Goal: Task Accomplishment & Management: Use online tool/utility

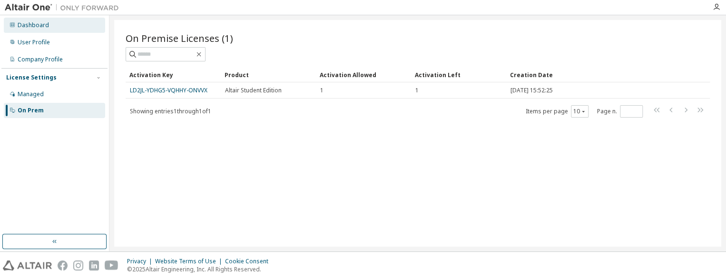
click at [37, 20] on div "Dashboard" at bounding box center [54, 25] width 101 height 15
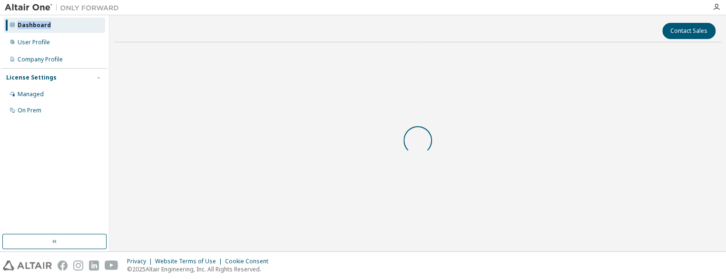
click at [37, 20] on div "Dashboard" at bounding box center [54, 25] width 101 height 15
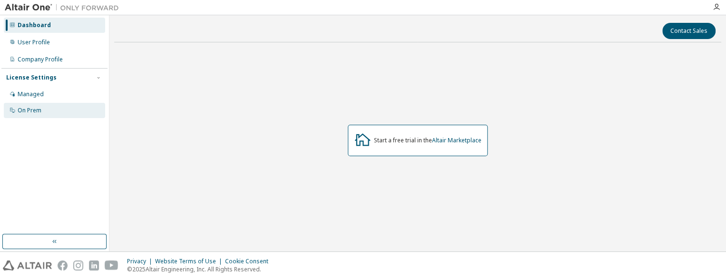
click at [37, 109] on div "On Prem" at bounding box center [30, 111] width 24 height 8
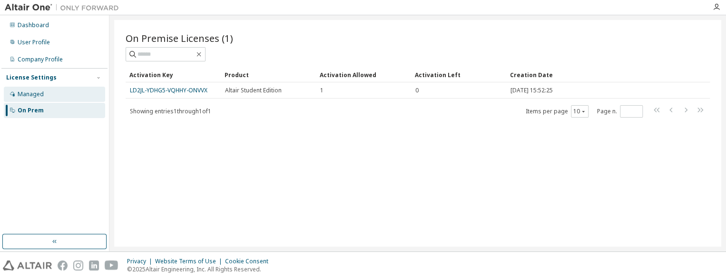
click at [43, 92] on div "Managed" at bounding box center [54, 94] width 101 height 15
click at [43, 92] on div "Managed" at bounding box center [31, 94] width 26 height 8
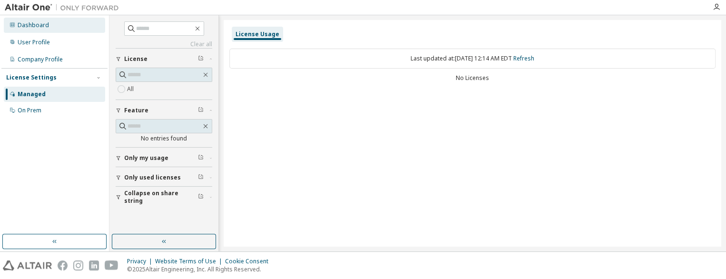
click at [48, 29] on div "Dashboard" at bounding box center [54, 25] width 101 height 15
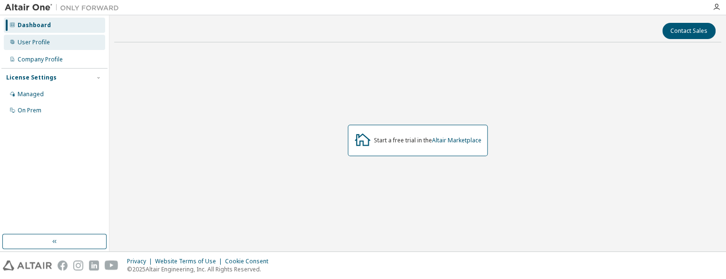
click at [38, 44] on div "User Profile" at bounding box center [34, 43] width 32 height 8
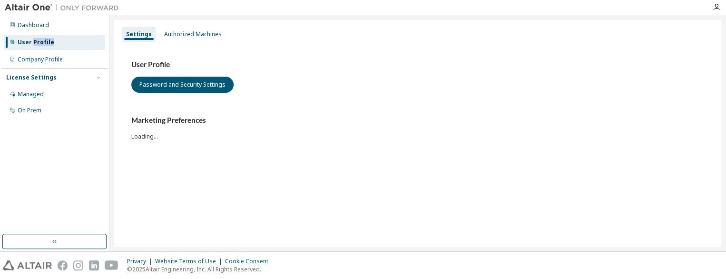
click at [38, 44] on div "User Profile" at bounding box center [36, 43] width 37 height 8
click at [36, 59] on div "Company Profile" at bounding box center [40, 60] width 45 height 8
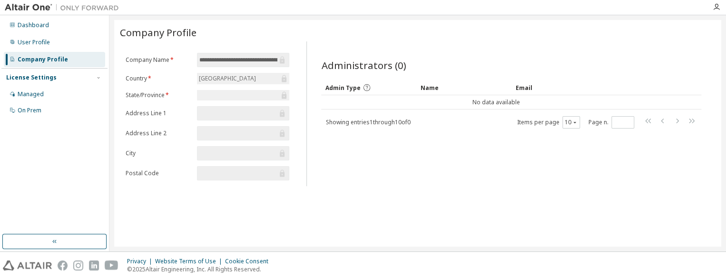
click at [39, 8] on img at bounding box center [64, 8] width 119 height 10
click at [39, 25] on div "Dashboard" at bounding box center [33, 25] width 31 height 8
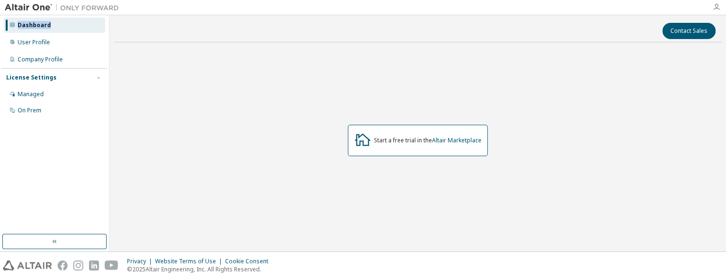
click at [715, 6] on icon "button" at bounding box center [717, 7] width 8 height 8
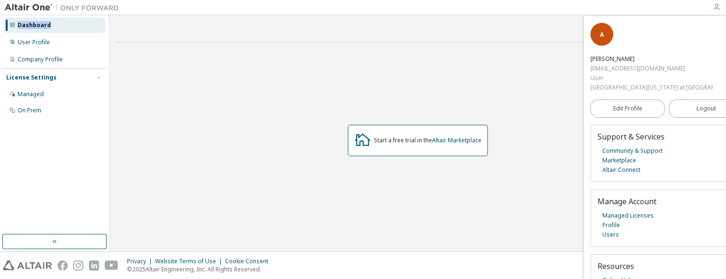
scroll to position [50, 0]
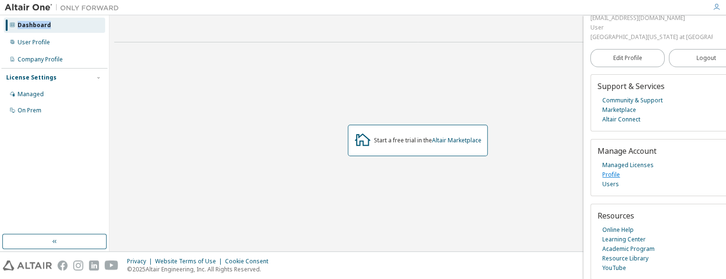
click at [615, 174] on link "Profile" at bounding box center [611, 175] width 18 height 10
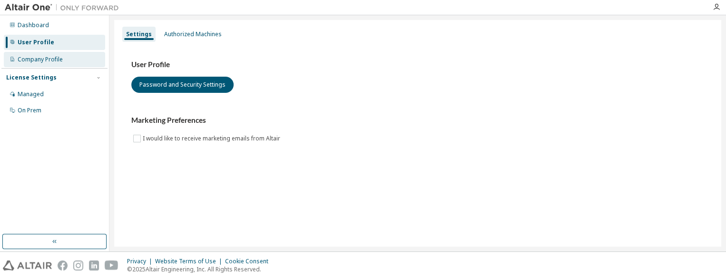
click at [38, 61] on div "Company Profile" at bounding box center [40, 60] width 45 height 8
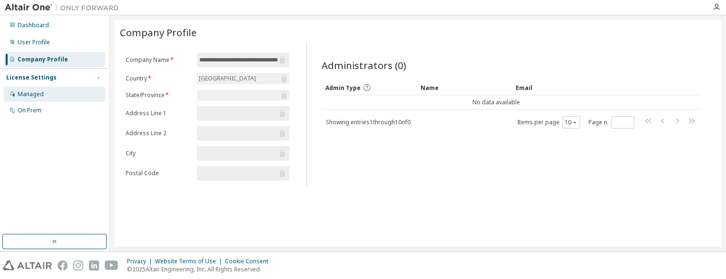
click at [40, 94] on div "Managed" at bounding box center [31, 94] width 26 height 8
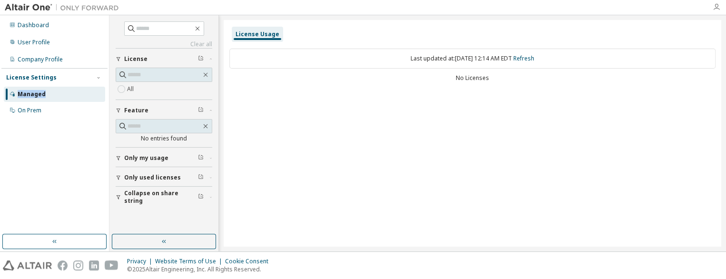
click at [715, 9] on icon "button" at bounding box center [717, 7] width 8 height 8
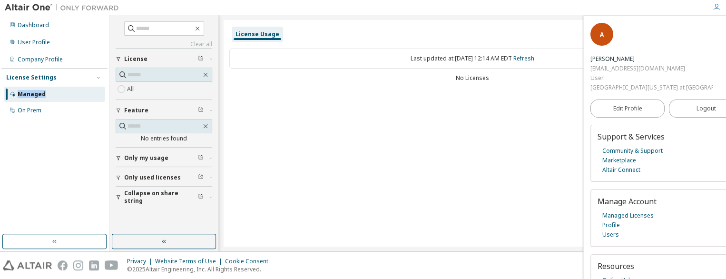
scroll to position [50, 0]
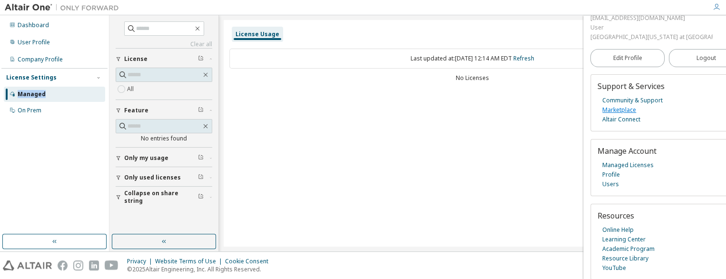
click at [629, 109] on link "Marketplace" at bounding box center [619, 110] width 34 height 10
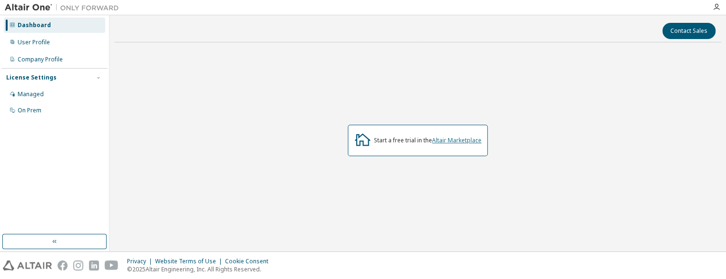
click at [457, 141] on link "Altair Marketplace" at bounding box center [456, 140] width 49 height 8
click at [36, 107] on div "On Prem" at bounding box center [30, 111] width 24 height 8
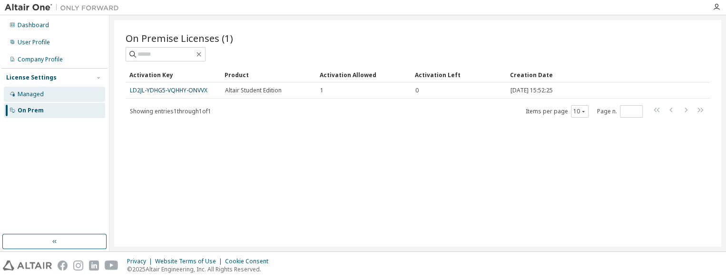
click at [31, 97] on div "Managed" at bounding box center [31, 94] width 26 height 8
click at [31, 98] on div "Managed" at bounding box center [31, 94] width 26 height 8
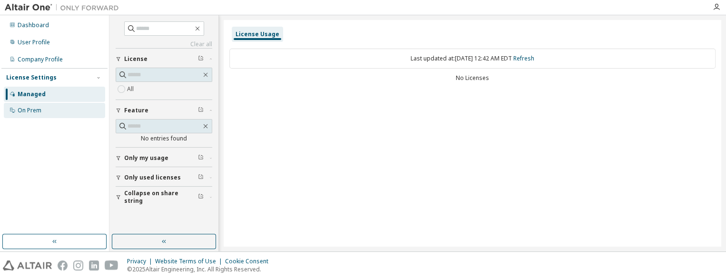
click at [38, 111] on div "On Prem" at bounding box center [30, 111] width 24 height 8
click at [38, 112] on div "On Prem" at bounding box center [30, 111] width 24 height 8
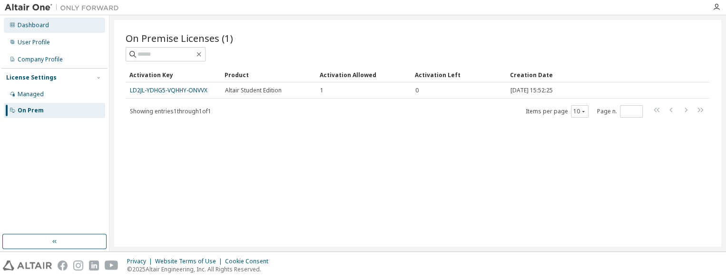
click at [39, 27] on div "Dashboard" at bounding box center [33, 25] width 31 height 8
click at [38, 28] on div "Dashboard" at bounding box center [33, 25] width 31 height 8
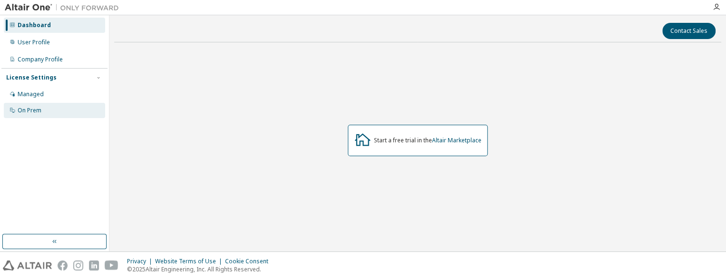
click at [44, 108] on div "On Prem" at bounding box center [54, 110] width 101 height 15
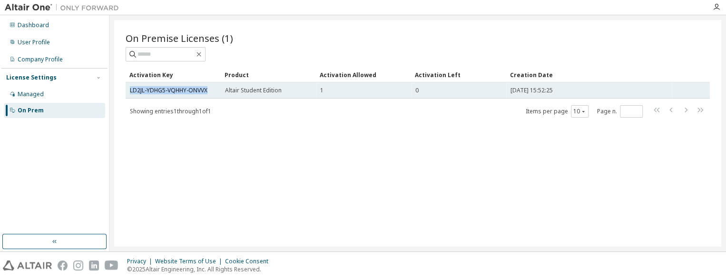
drag, startPoint x: 209, startPoint y: 88, endPoint x: 129, endPoint y: 84, distance: 80.0
click at [129, 84] on td "LD2JL-YDHG5-VQHHY-ONVVX" at bounding box center [173, 90] width 95 height 16
copy link "LD2JL-YDHG5-VQHHY-ONVVX"
